Goal: Find specific page/section: Find specific page/section

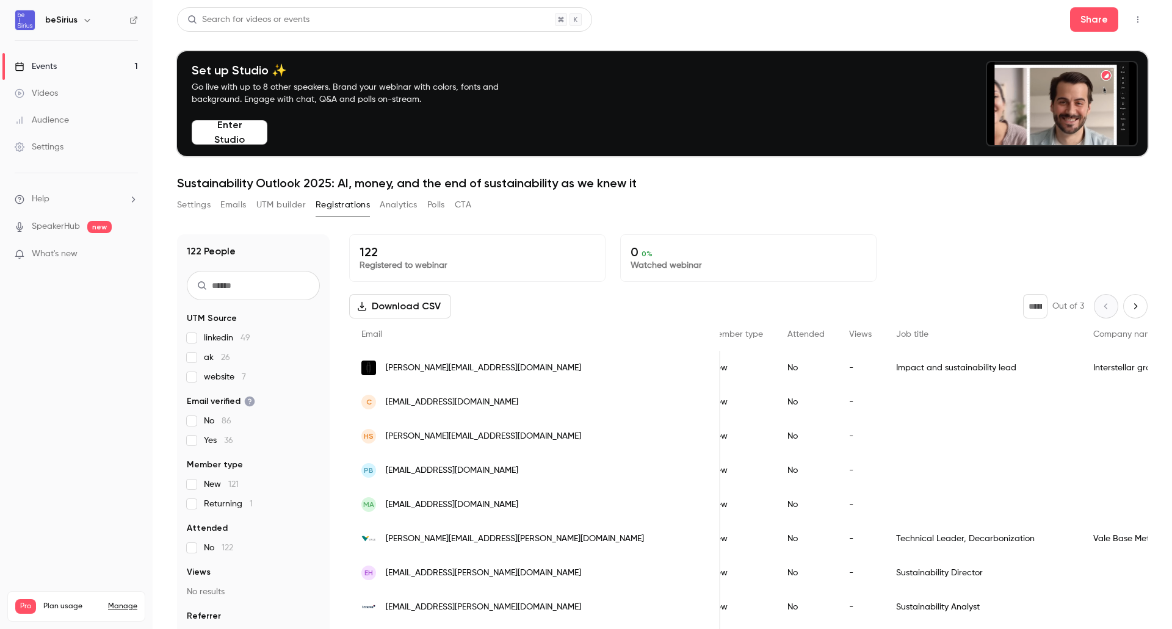
scroll to position [0, 238]
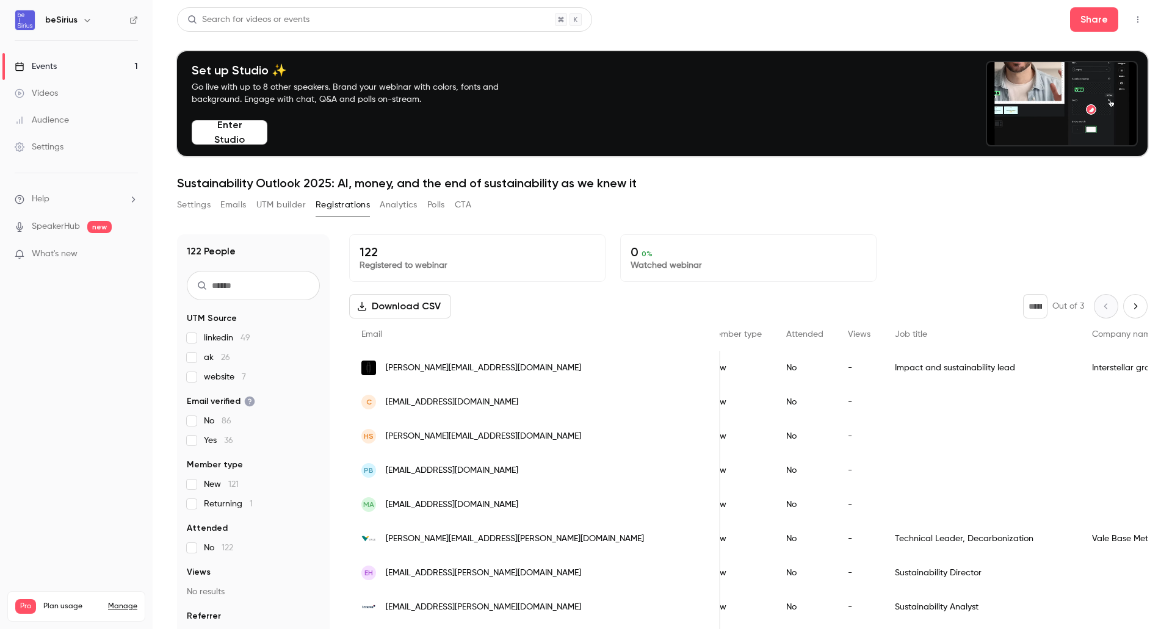
click at [883, 446] on div "People list" at bounding box center [981, 436] width 197 height 34
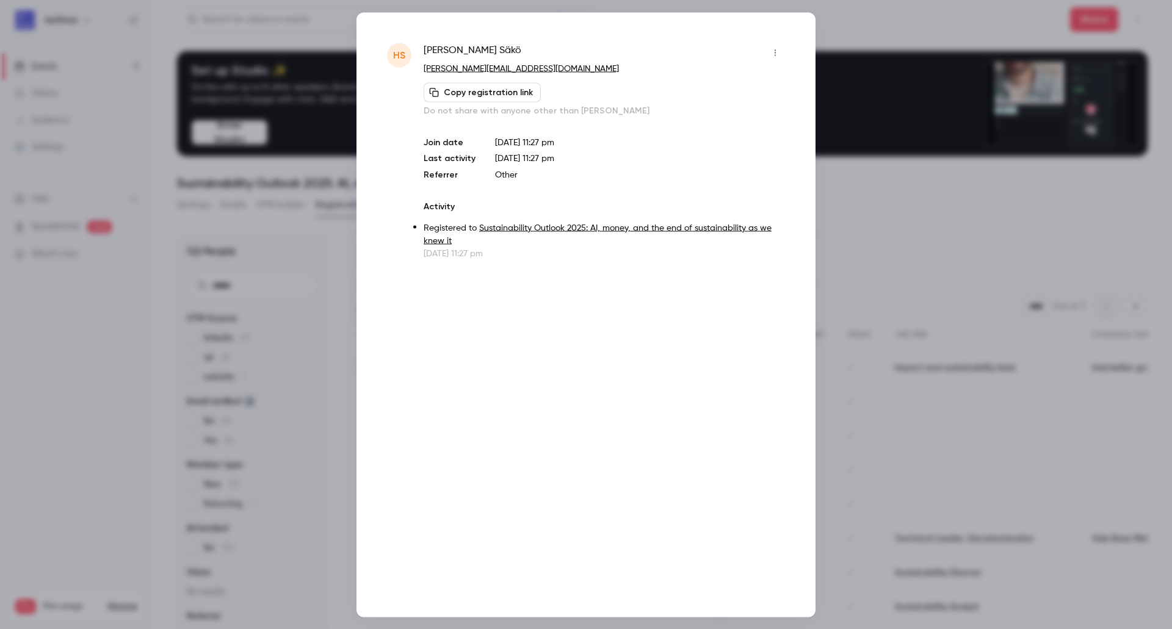
click at [880, 21] on div at bounding box center [586, 314] width 1172 height 629
